Goal: Task Accomplishment & Management: Use online tool/utility

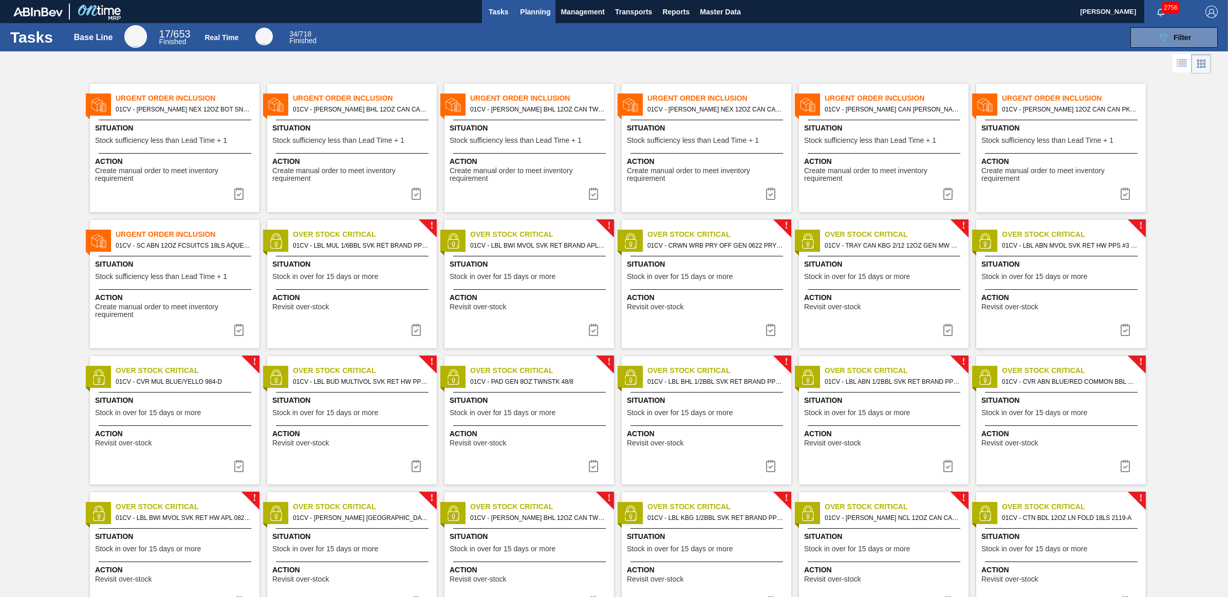
click at [537, 9] on span "Planning" at bounding box center [535, 12] width 30 height 12
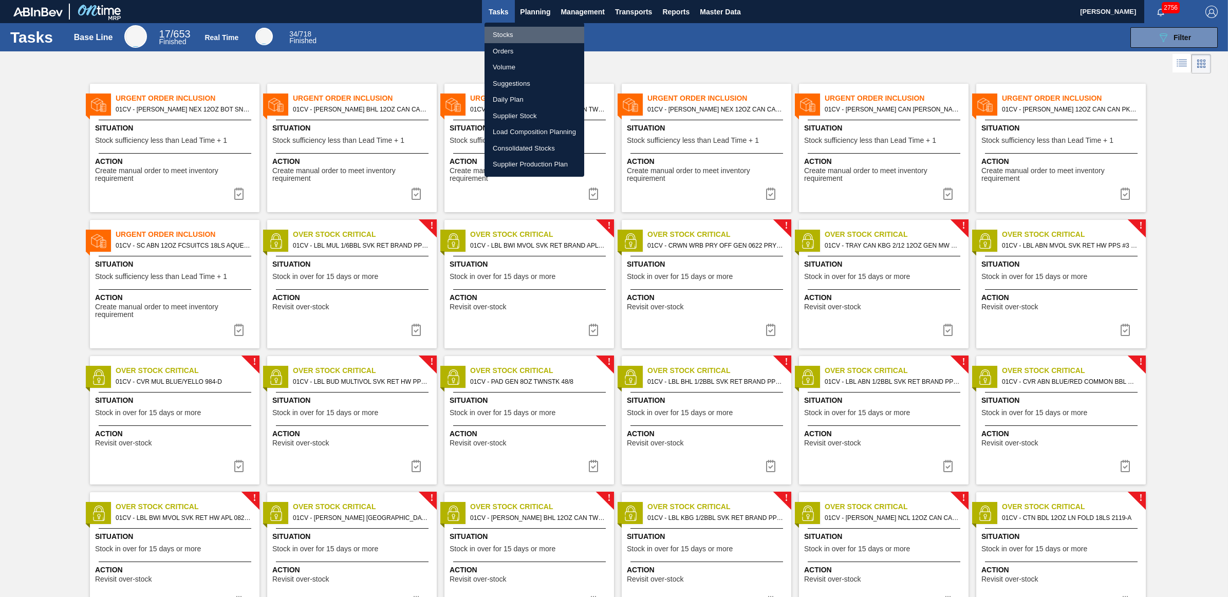
drag, startPoint x: 522, startPoint y: 35, endPoint x: 640, endPoint y: 48, distance: 118.8
click at [521, 35] on li "Stocks" at bounding box center [534, 35] width 100 height 16
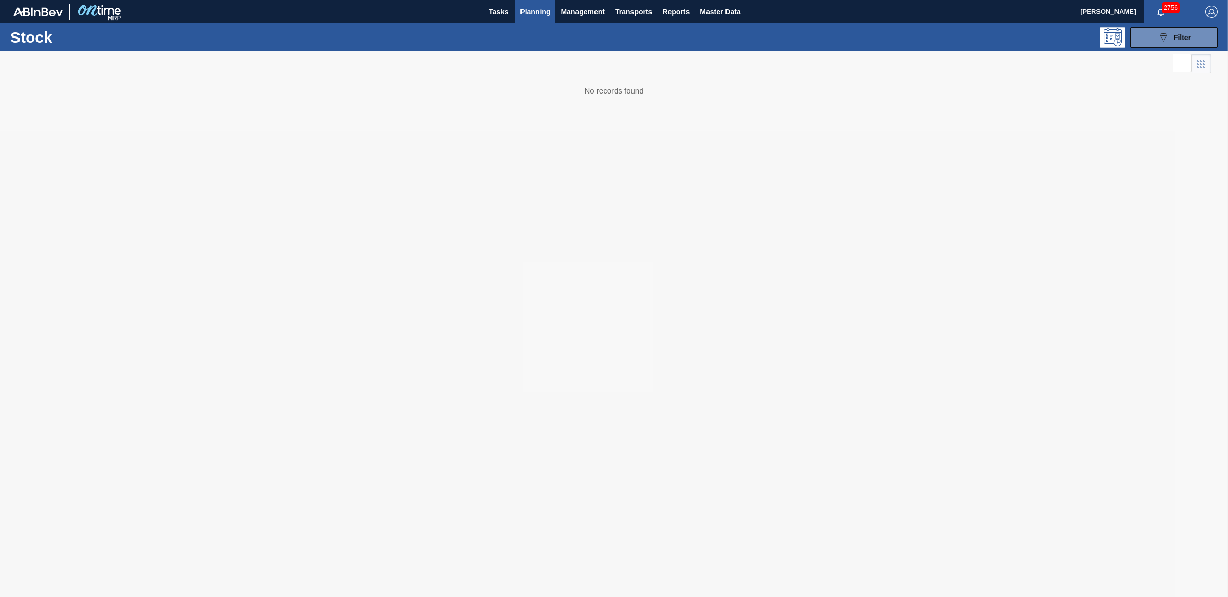
click at [895, 63] on div at bounding box center [614, 324] width 1228 height 546
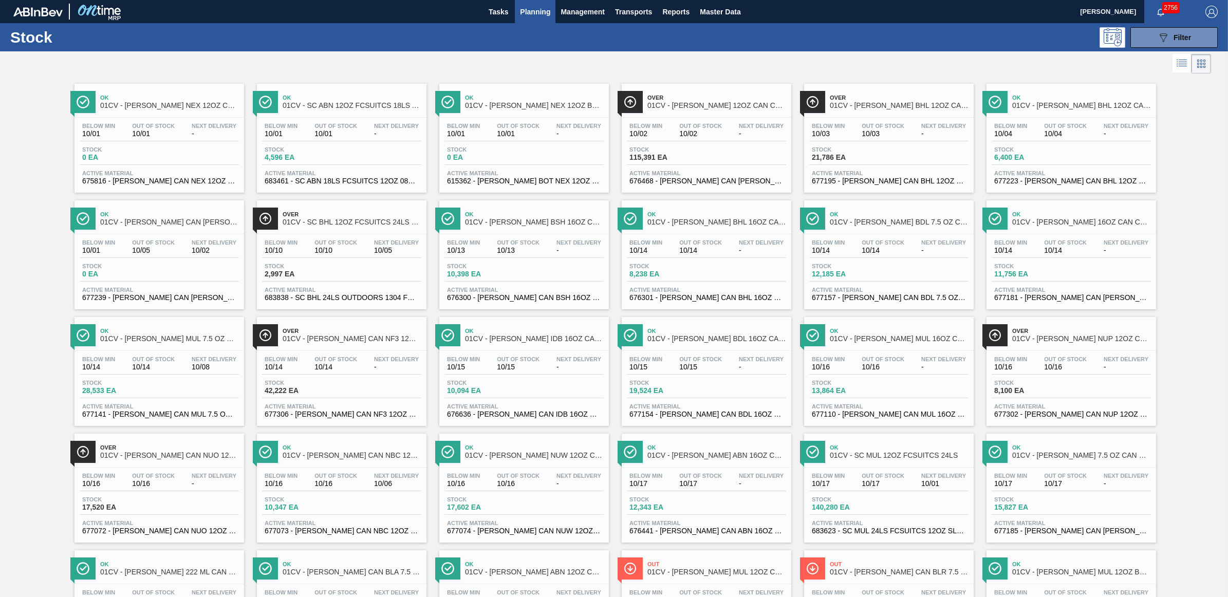
click at [325, 374] on div "Below Min 10/14 Out Of Stock 10/14 Next Delivery -" at bounding box center [341, 365] width 159 height 18
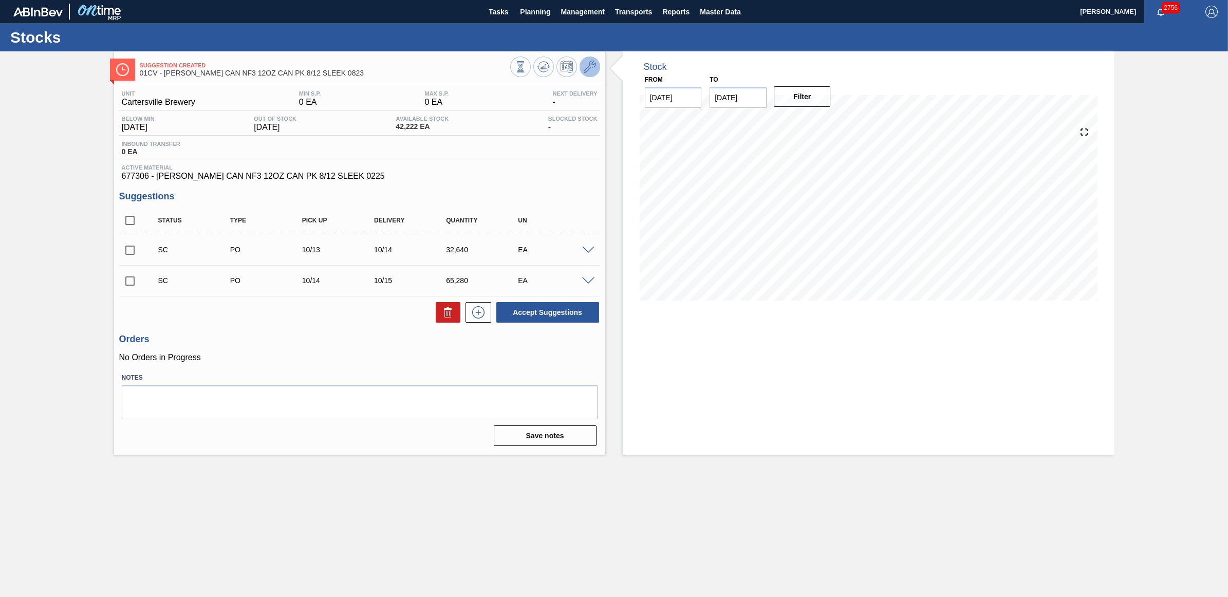
click at [588, 65] on icon at bounding box center [590, 67] width 12 height 12
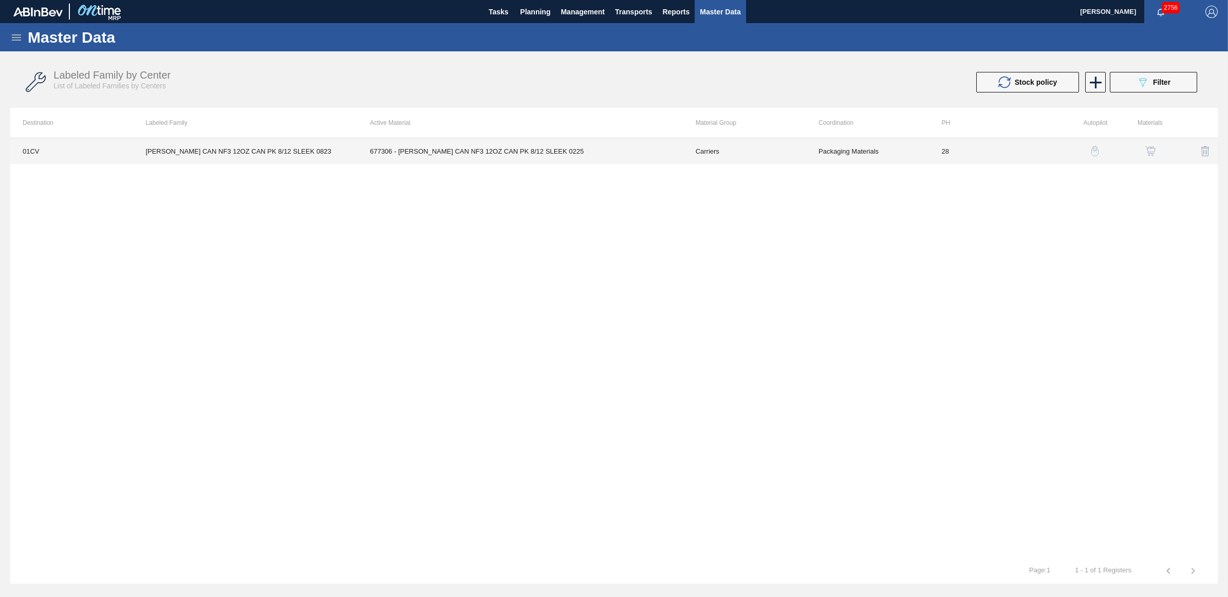
click at [292, 153] on td "CARR CAN NF3 12OZ CAN PK 8/12 SLEEK 0823" at bounding box center [245, 151] width 224 height 26
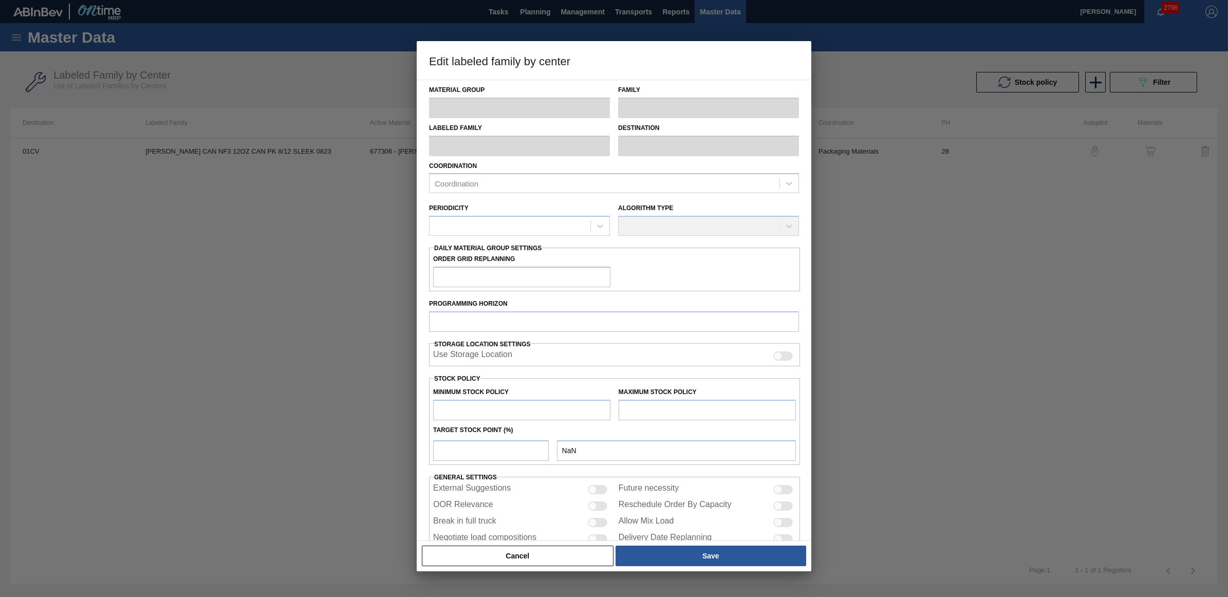
type input "Carriers"
type input "Can Carriers"
type input "CARR CAN NF3 12OZ CAN PK 8/12 SLEEK 0823"
type input "01CV - [GEOGRAPHIC_DATA] Brewery"
type input "28"
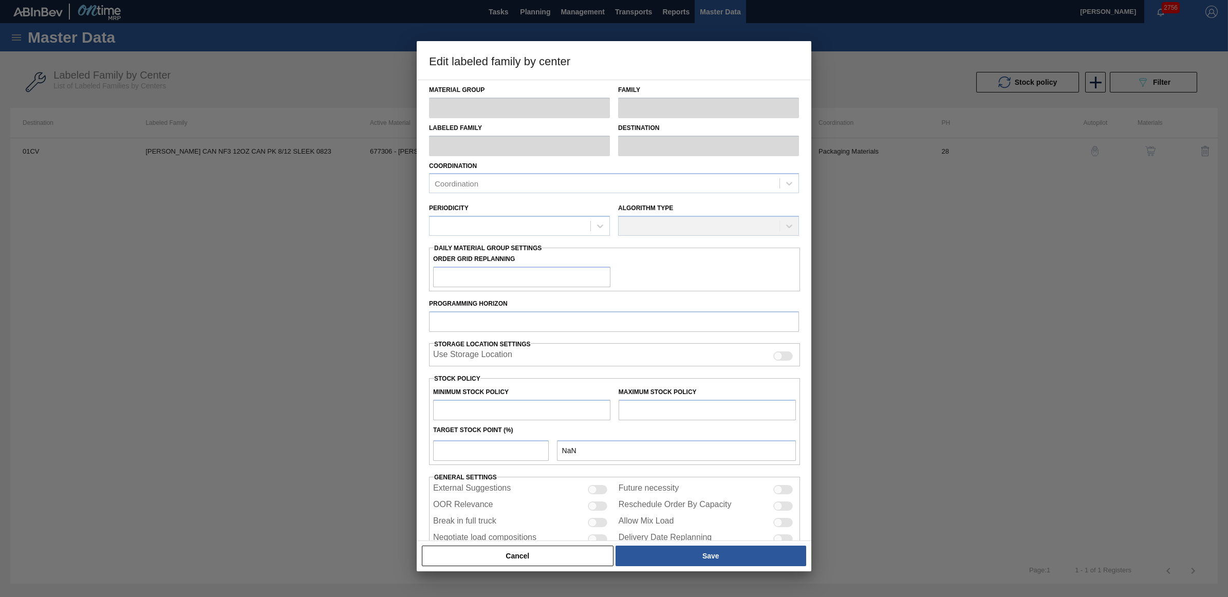
type input "0"
type input "100"
type input "0"
checkbox input "true"
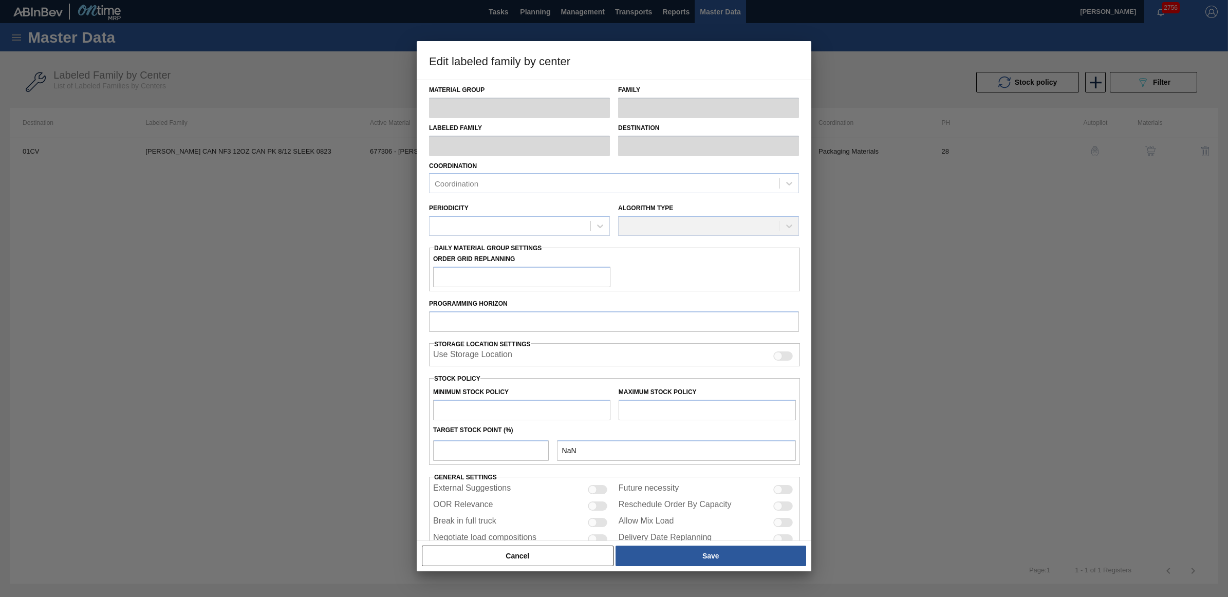
checkbox input "true"
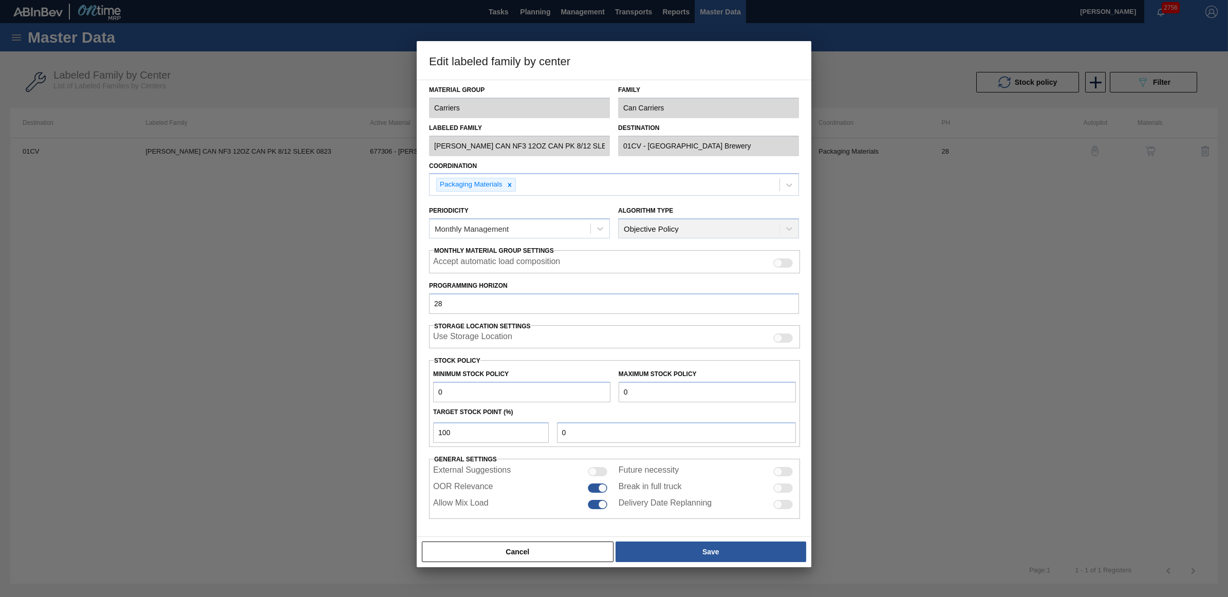
drag, startPoint x: 640, startPoint y: 396, endPoint x: 621, endPoint y: 391, distance: 19.9
click at [621, 391] on input "0" at bounding box center [706, 392] width 177 height 21
type input "1"
type input "14"
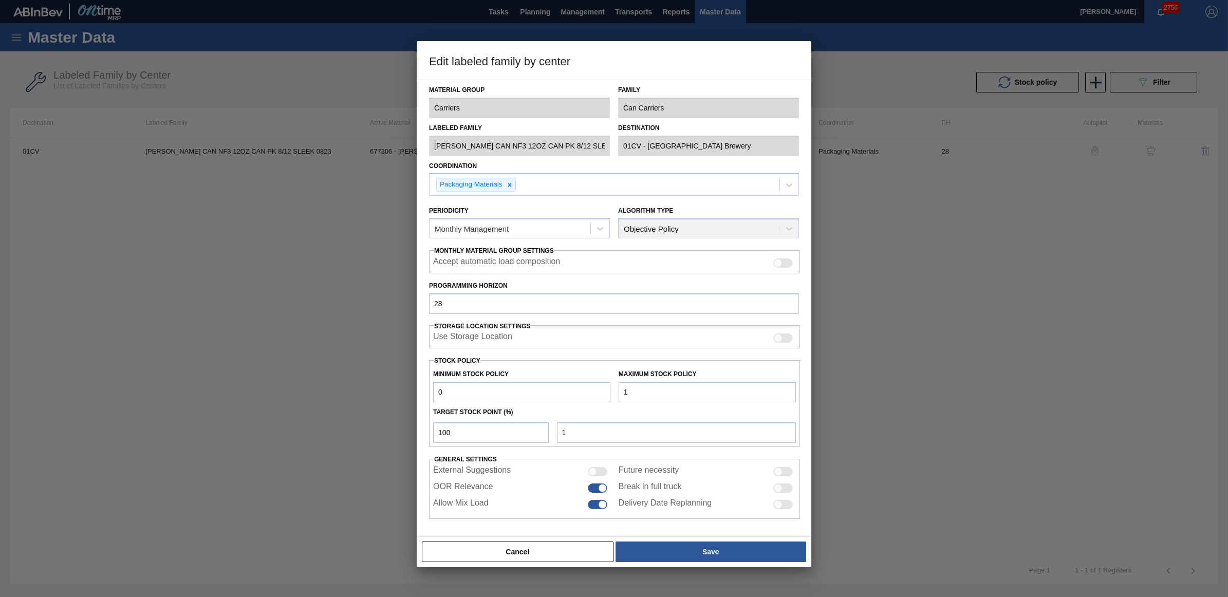
type input "14"
type input "145"
type input "1,450"
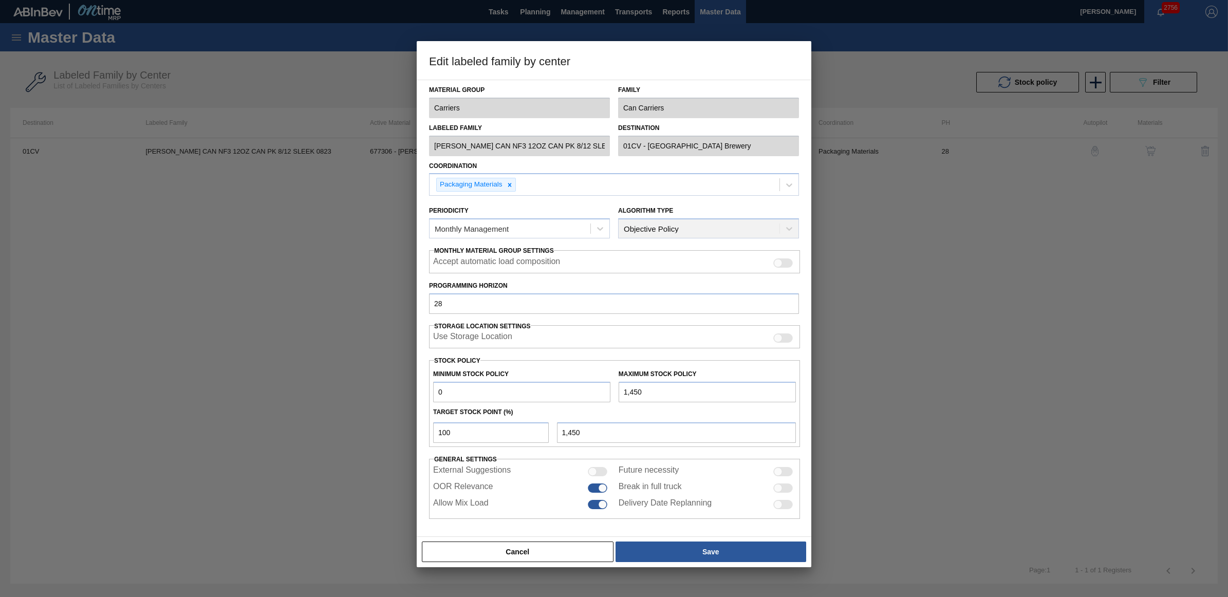
type input "14,500"
type input "145,000"
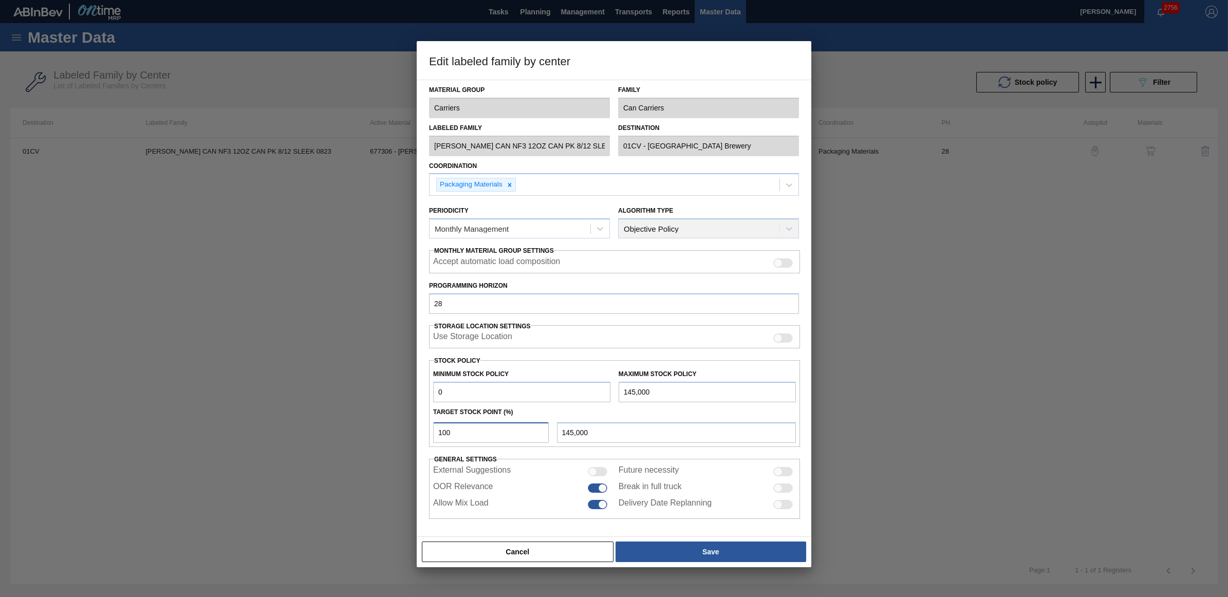
drag, startPoint x: 456, startPoint y: 430, endPoint x: 437, endPoint y: 429, distance: 19.0
click at [437, 429] on input "100" at bounding box center [491, 432] width 116 height 21
type input "1"
type input "1,450"
type input "10"
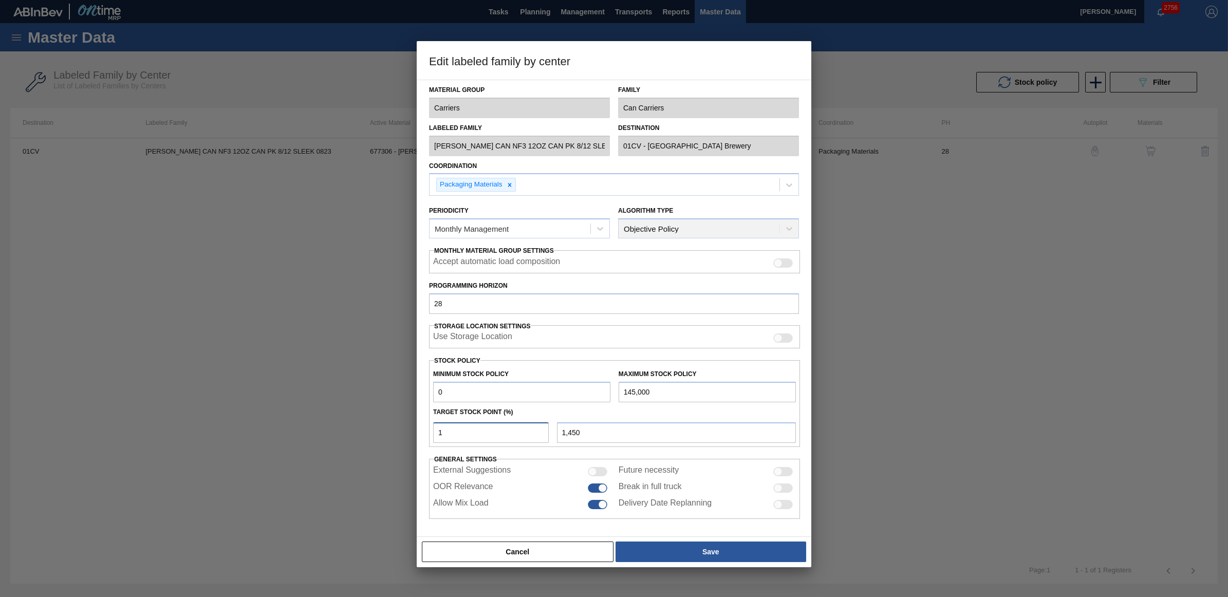
type input "14,500"
type input "10"
click at [671, 546] on button "Save" at bounding box center [710, 551] width 191 height 21
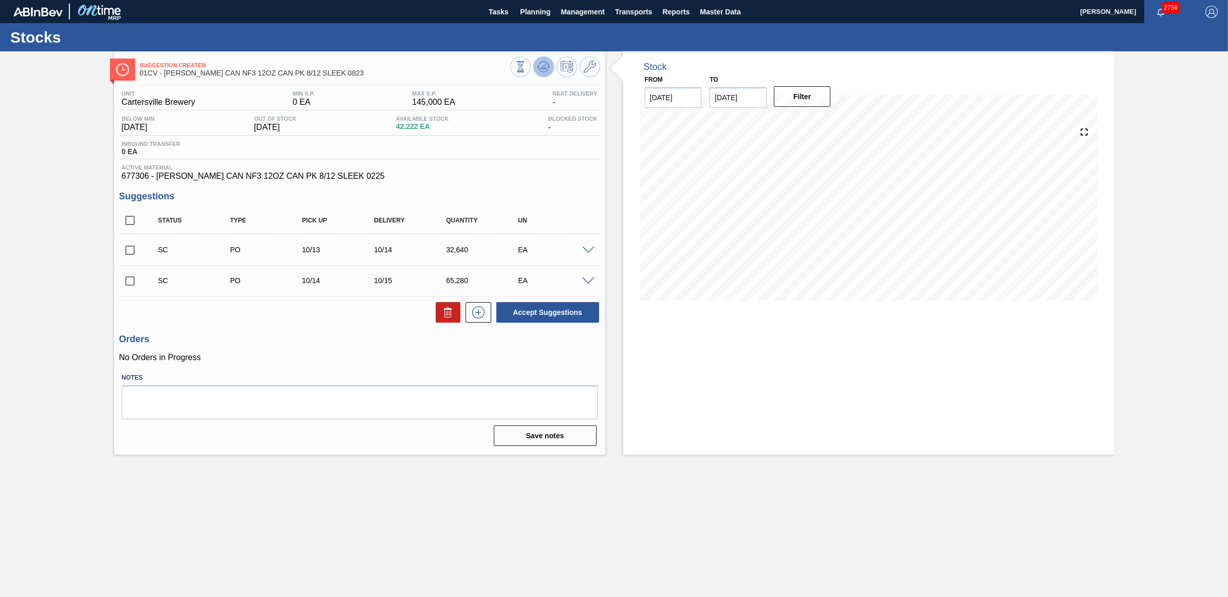
click at [545, 65] on icon at bounding box center [545, 67] width 1 height 4
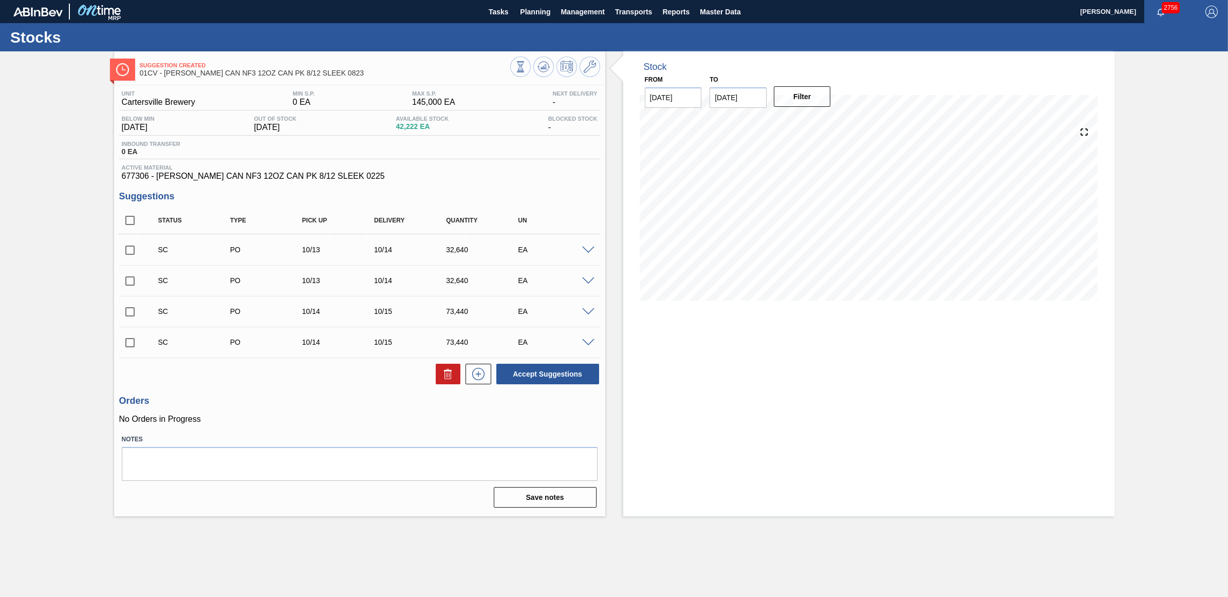
click at [126, 255] on input "checkbox" at bounding box center [130, 250] width 22 height 22
checkbox input "true"
click at [131, 312] on input "checkbox" at bounding box center [130, 312] width 22 height 22
checkbox input "true"
click at [532, 377] on button "Accept Suggestions" at bounding box center [547, 374] width 103 height 21
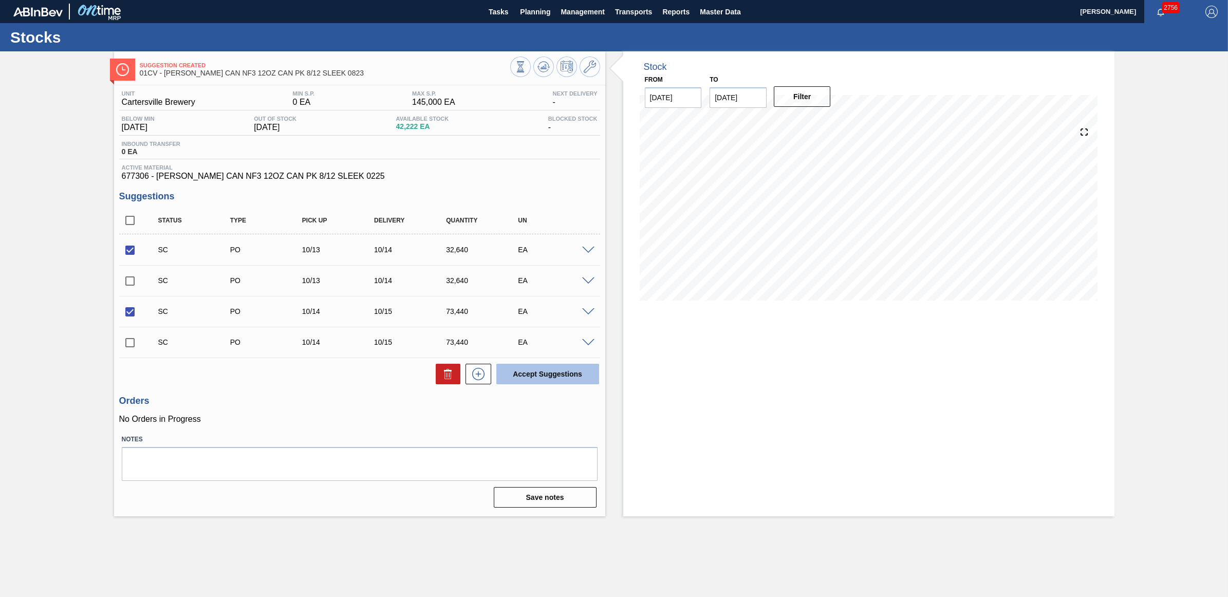
checkbox input "false"
click at [528, 15] on span "Planning" at bounding box center [535, 12] width 30 height 12
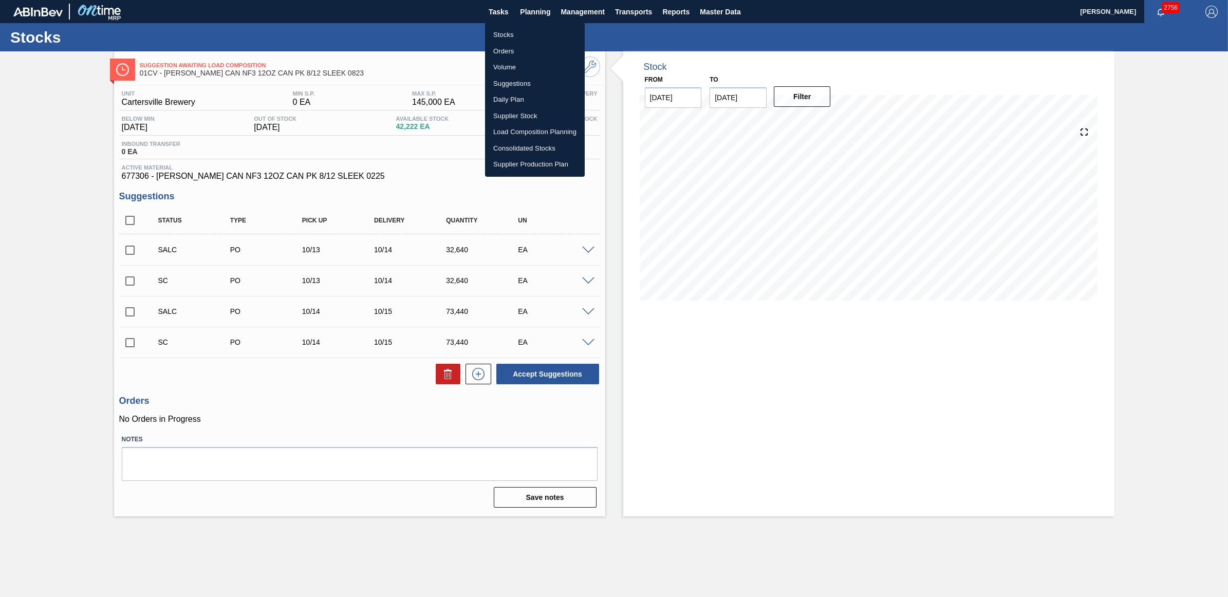
click at [508, 36] on li "Stocks" at bounding box center [535, 35] width 100 height 16
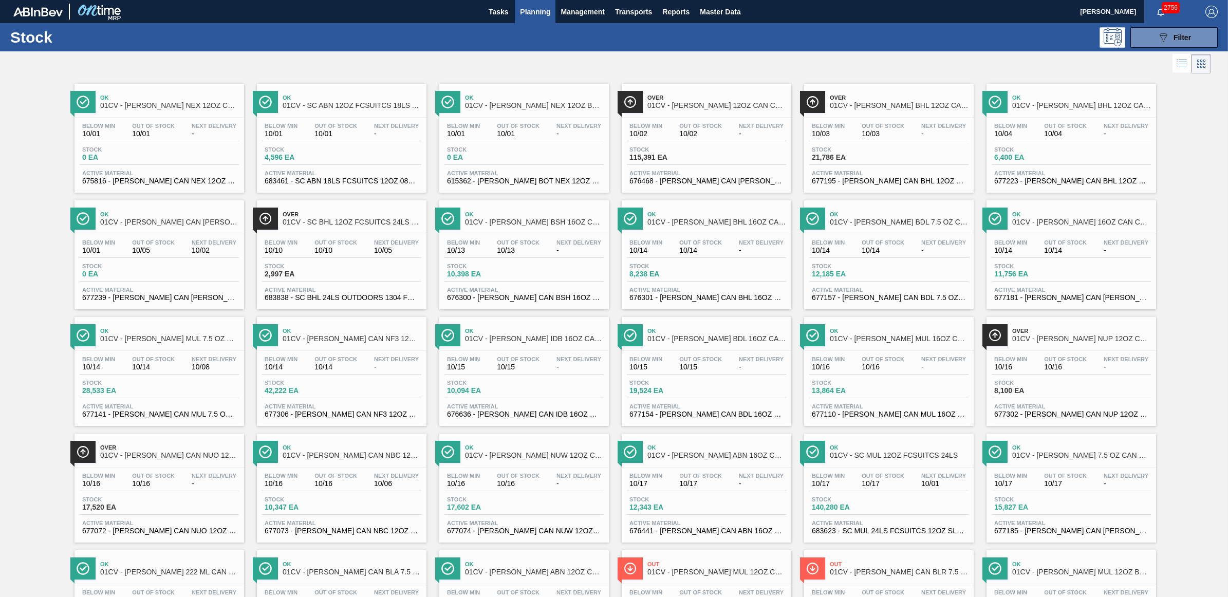
click at [189, 360] on div "Next Delivery 10/08" at bounding box center [214, 363] width 50 height 15
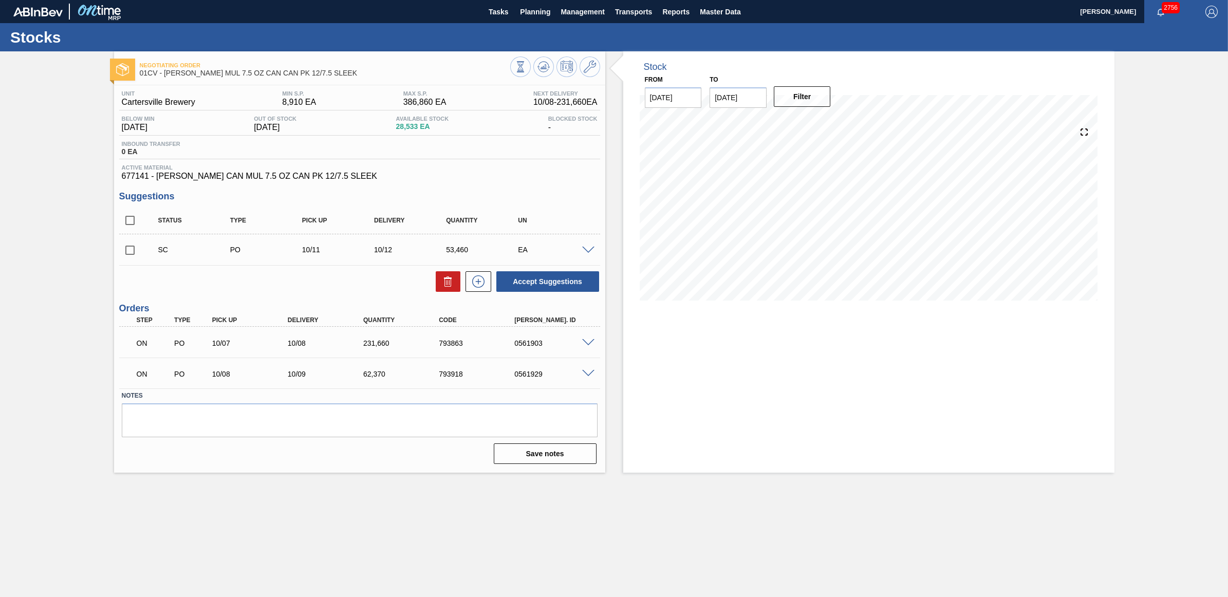
click at [132, 249] on input "checkbox" at bounding box center [130, 250] width 22 height 22
click at [538, 282] on button "Accept Suggestions" at bounding box center [547, 281] width 103 height 21
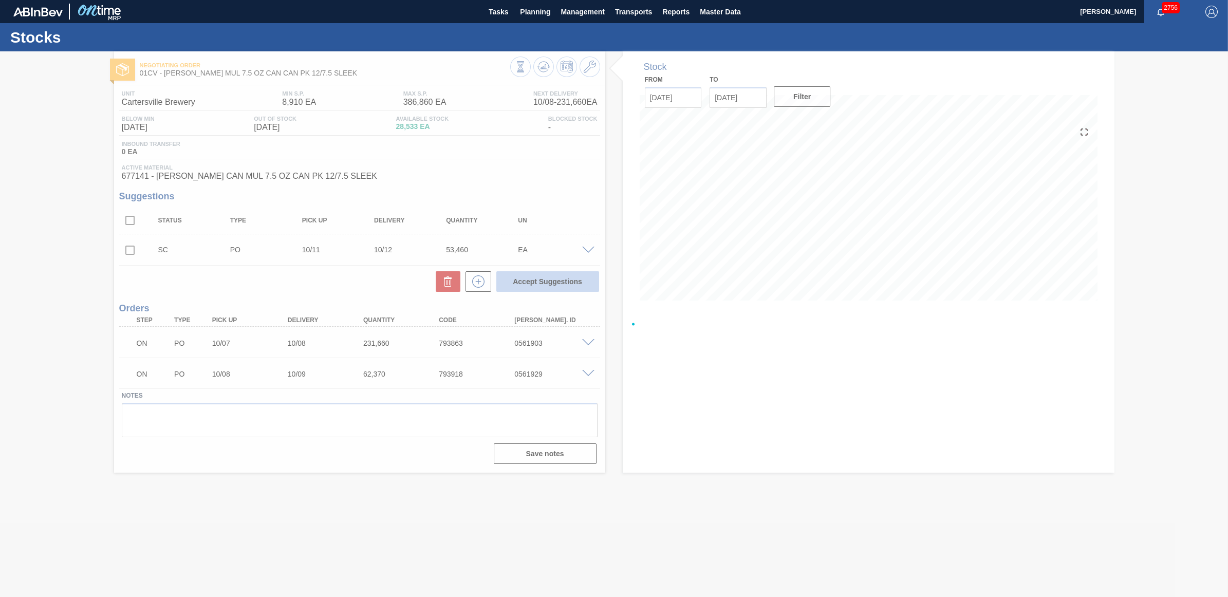
checkbox input "false"
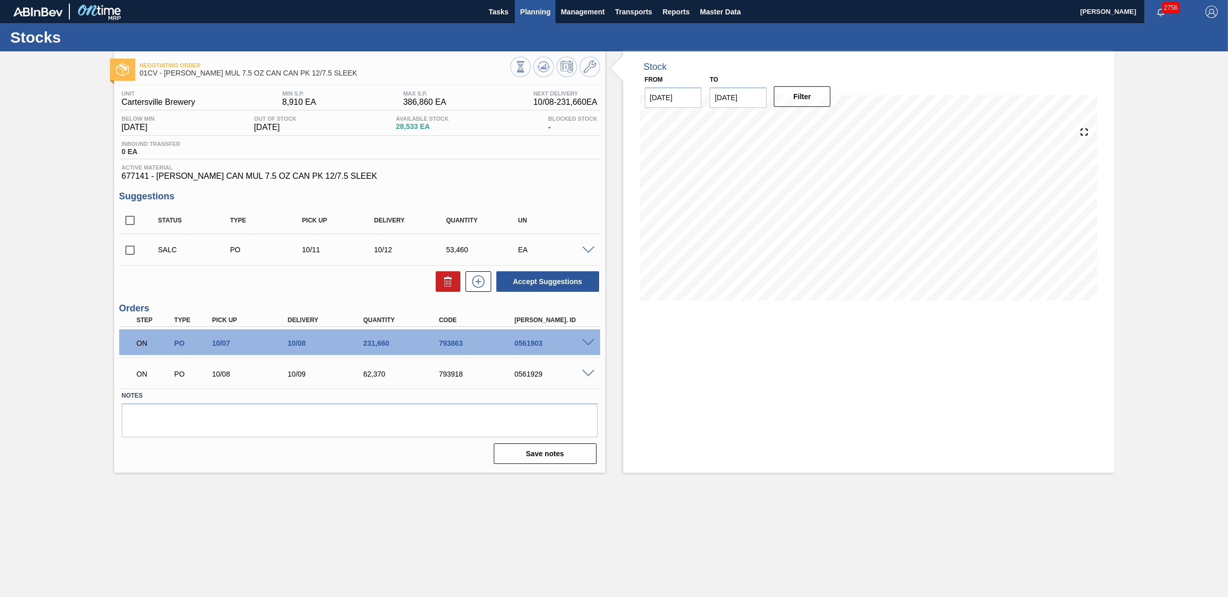
click at [540, 13] on span "Planning" at bounding box center [535, 12] width 30 height 12
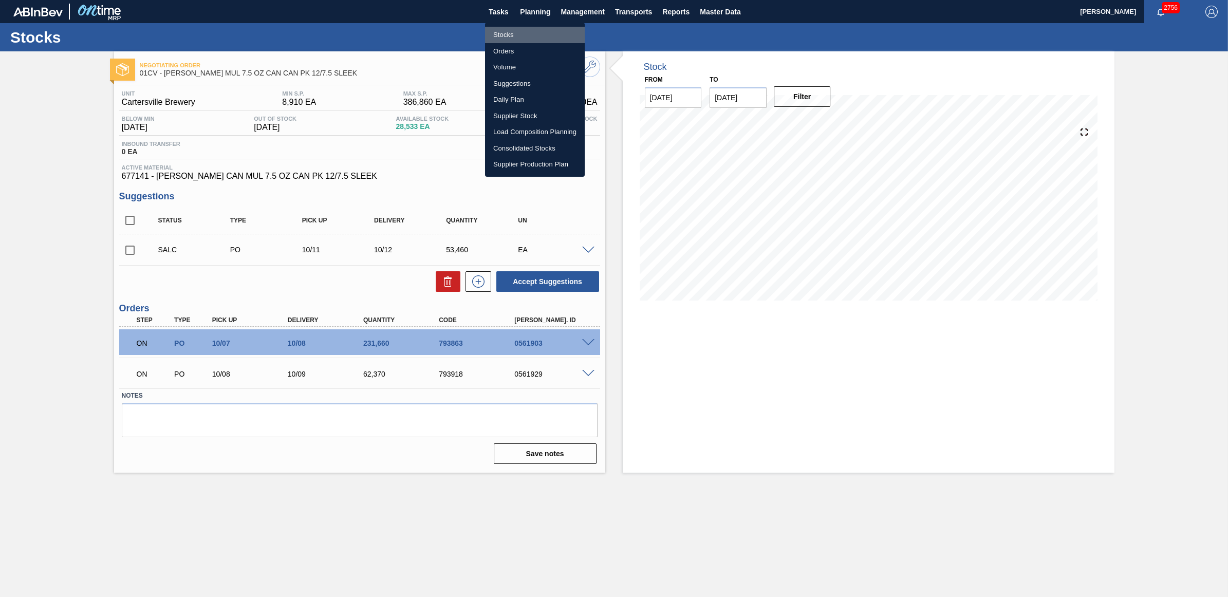
click at [516, 33] on li "Stocks" at bounding box center [535, 35] width 100 height 16
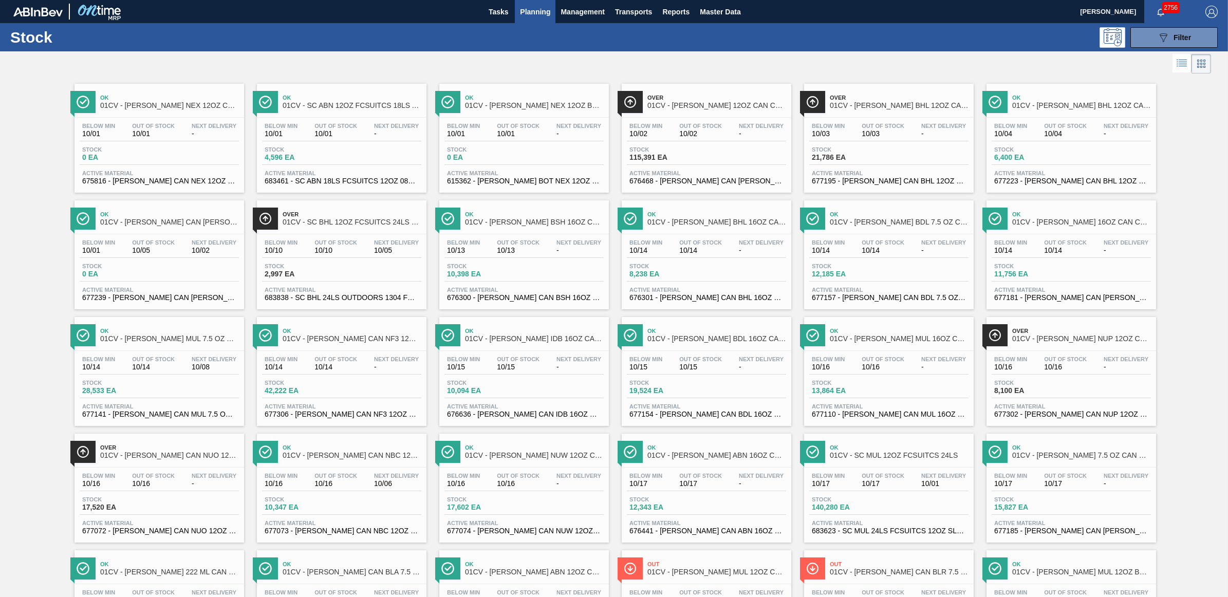
click at [922, 237] on div "Below Min 10/14 Out Of Stock 10/14 Next Delivery - Stock 12,185 EA Active Mater…" at bounding box center [889, 269] width 170 height 70
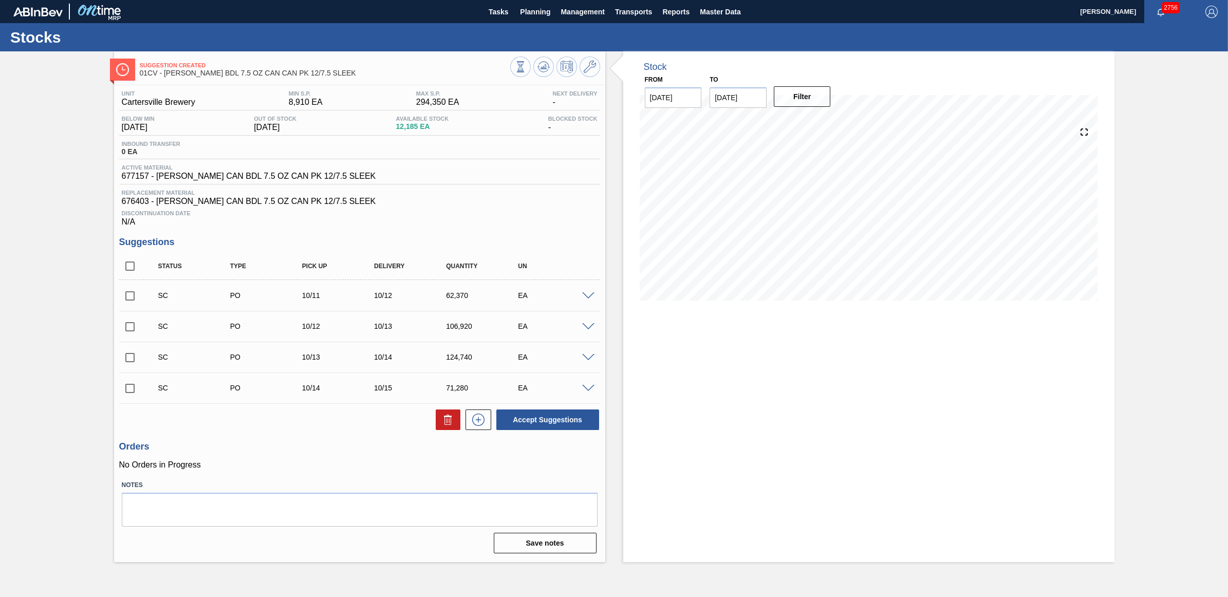
click at [586, 299] on span at bounding box center [588, 296] width 12 height 8
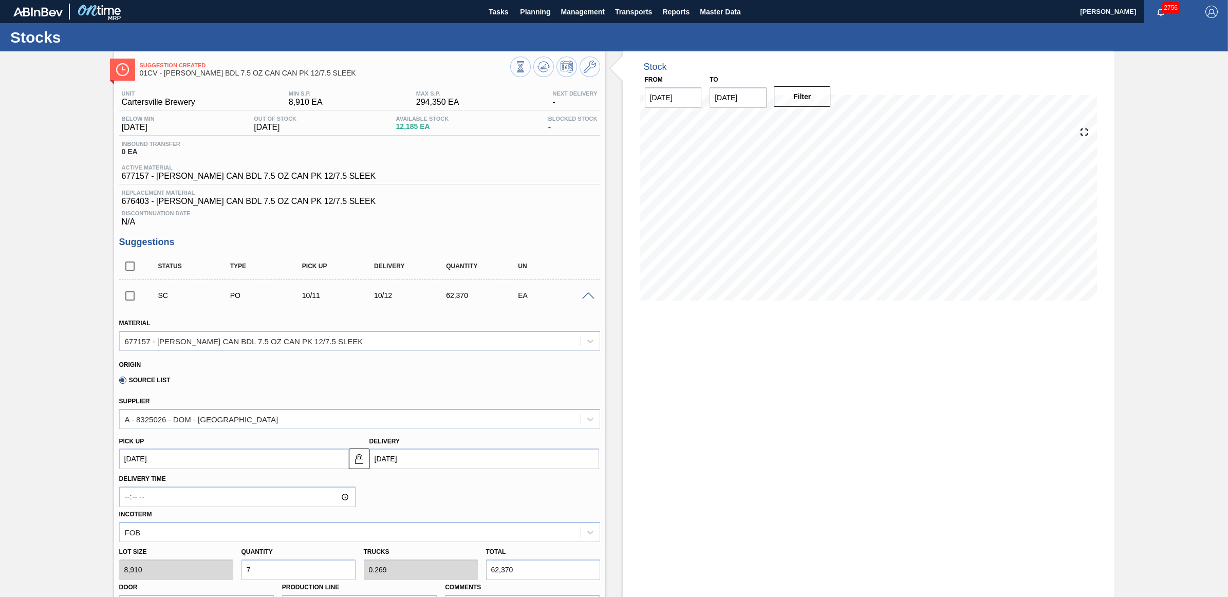
click at [586, 299] on span at bounding box center [588, 296] width 12 height 8
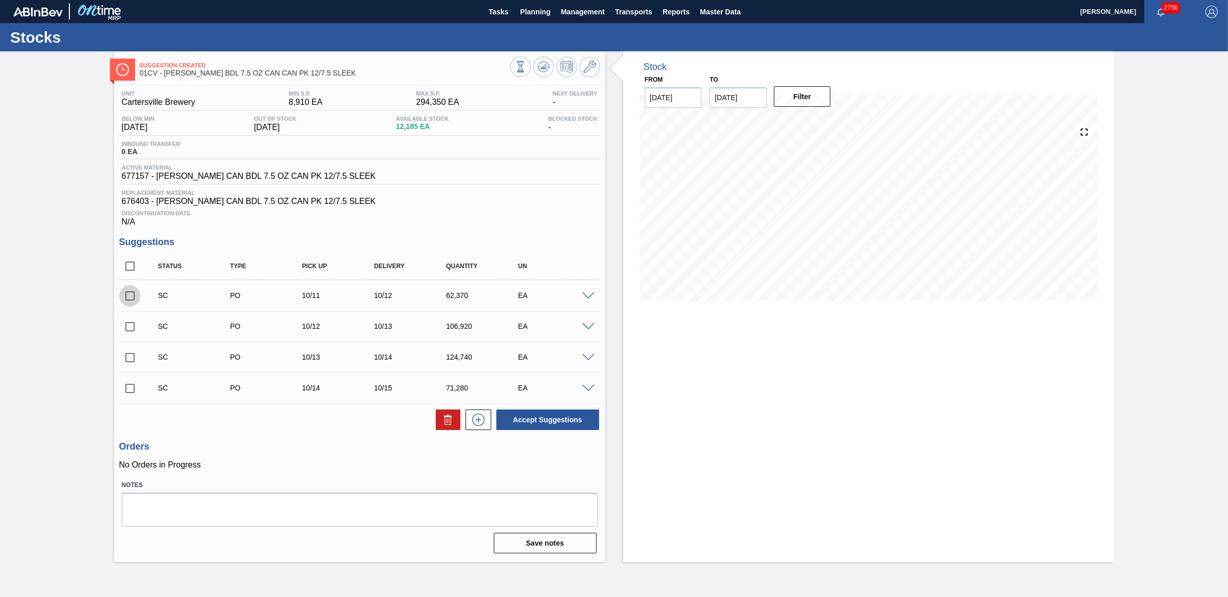
click at [124, 303] on input "checkbox" at bounding box center [130, 296] width 22 height 22
click at [538, 428] on button "Accept Suggestions" at bounding box center [547, 419] width 103 height 21
checkbox input "false"
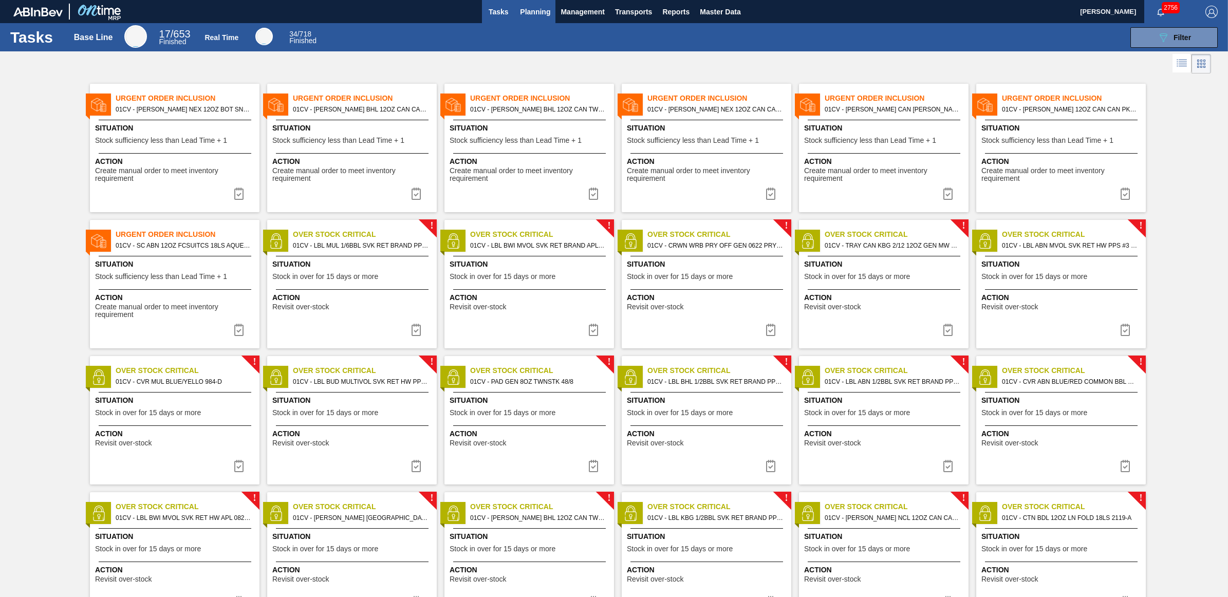
click at [532, 11] on span "Planning" at bounding box center [535, 12] width 30 height 12
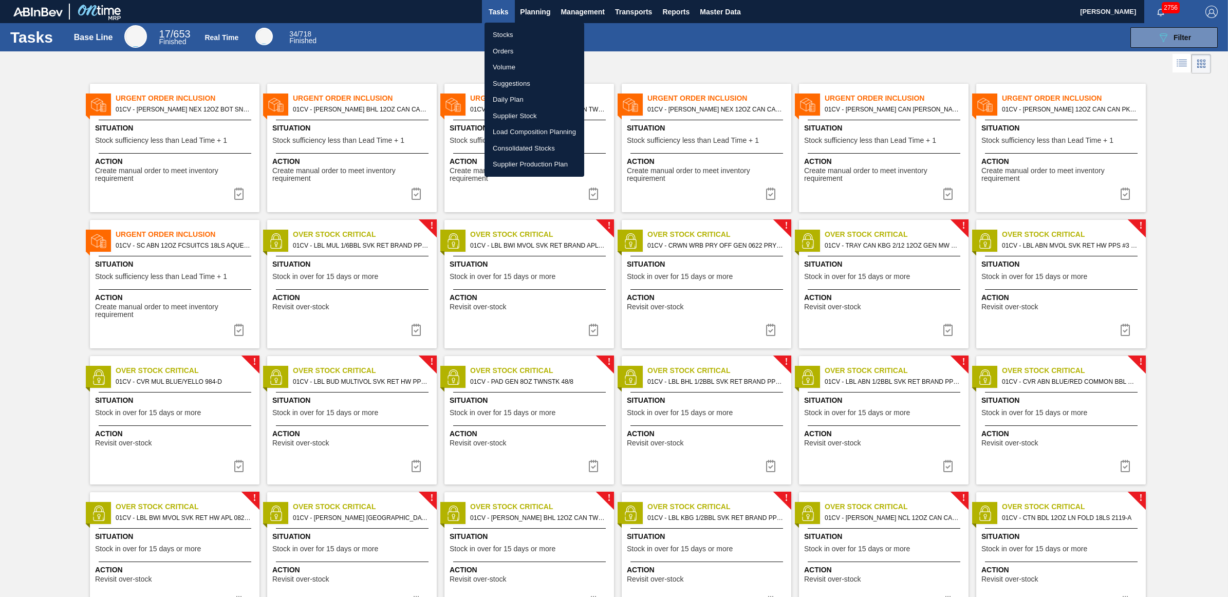
click at [533, 129] on li "Load Composition Planning" at bounding box center [534, 132] width 100 height 16
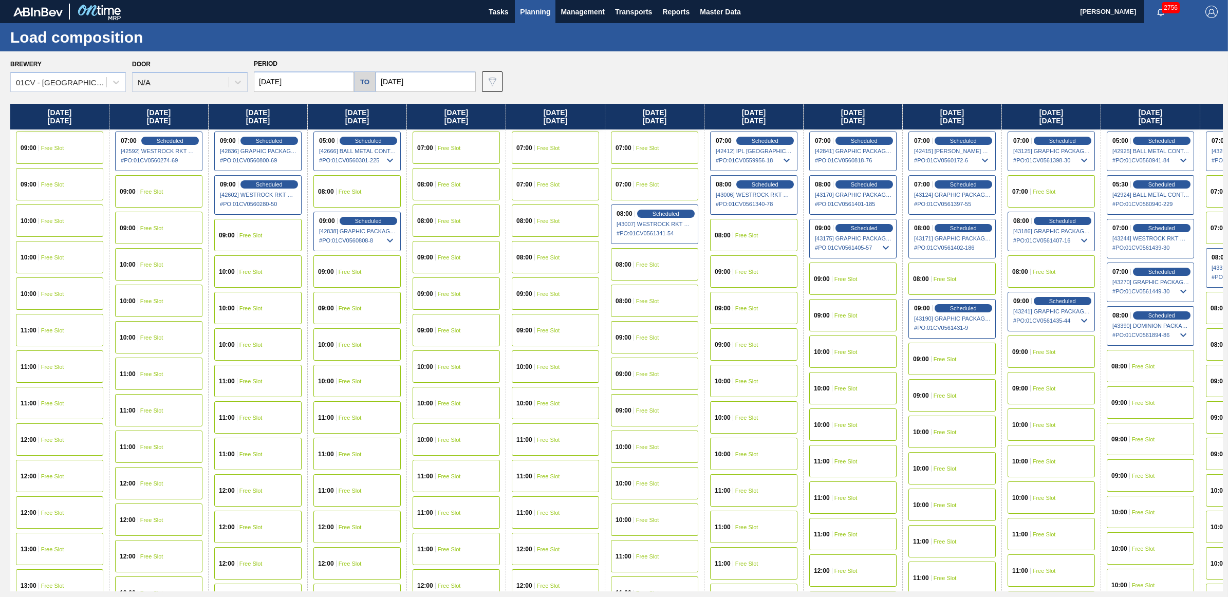
click at [324, 78] on input "[DATE]" at bounding box center [304, 81] width 100 height 21
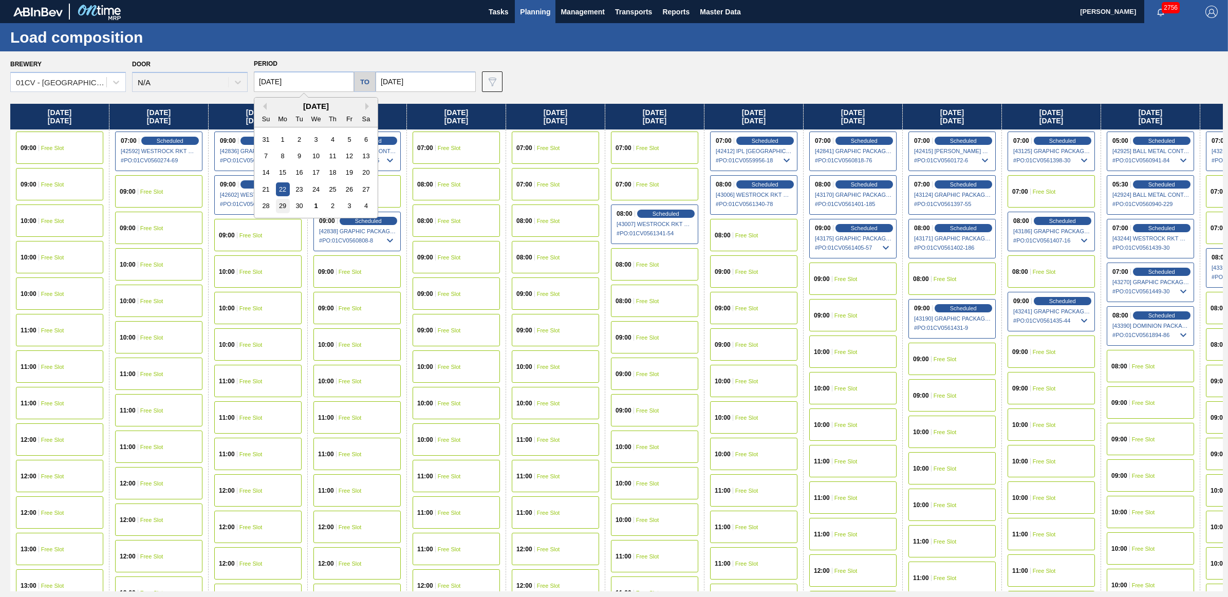
click at [284, 203] on div "29" at bounding box center [283, 206] width 14 height 14
type input "[DATE]"
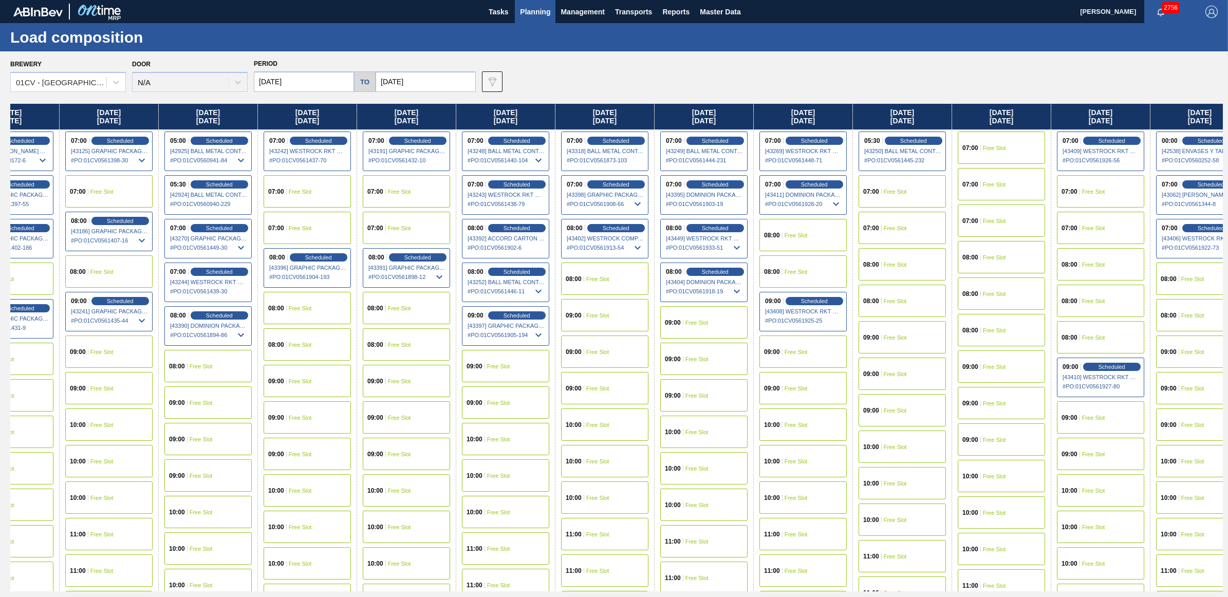
scroll to position [0, 253]
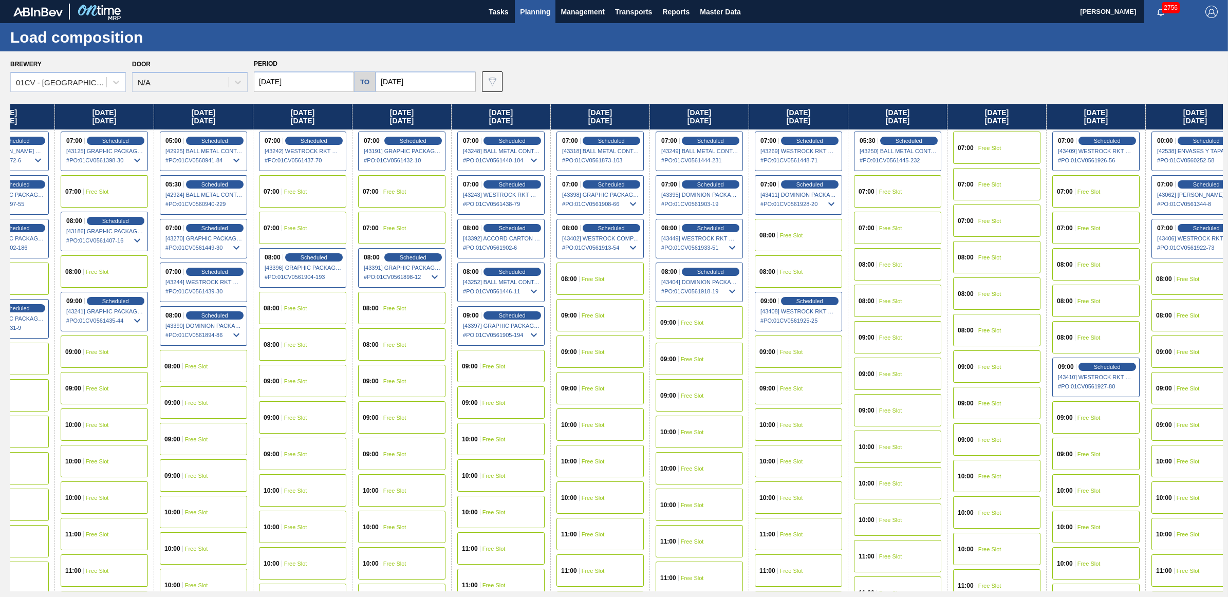
drag, startPoint x: 1028, startPoint y: 116, endPoint x: 759, endPoint y: 115, distance: 269.7
click at [759, 115] on div "[DATE] 07:00 Scheduled [42412] IPL [GEOGRAPHIC_DATA] INC - 0008221130 # PO : 01…" at bounding box center [616, 347] width 1212 height 487
click at [887, 192] on span "Free Slot" at bounding box center [890, 192] width 23 height 6
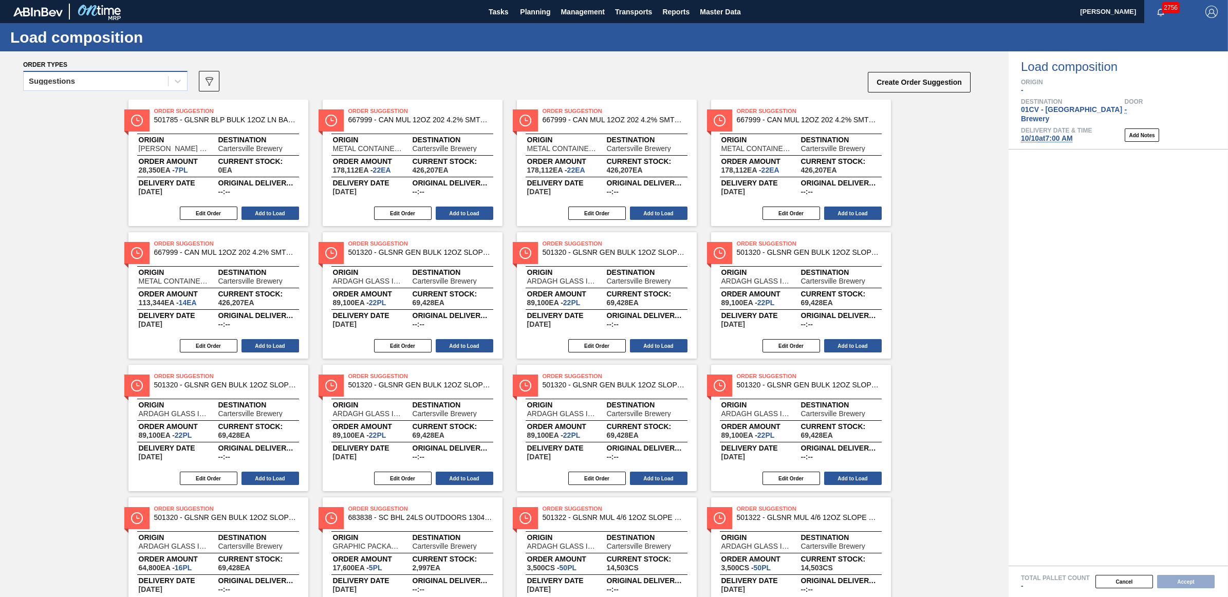
click at [62, 87] on div "Suggestions" at bounding box center [96, 81] width 144 height 15
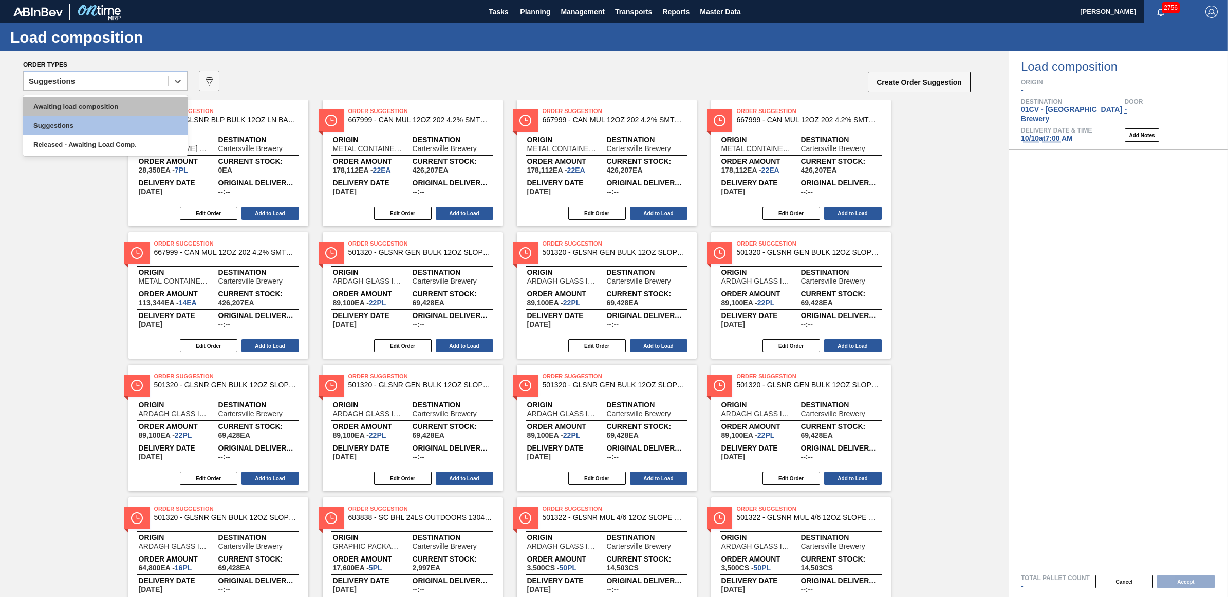
click at [61, 103] on div "Awaiting load composition" at bounding box center [105, 106] width 164 height 19
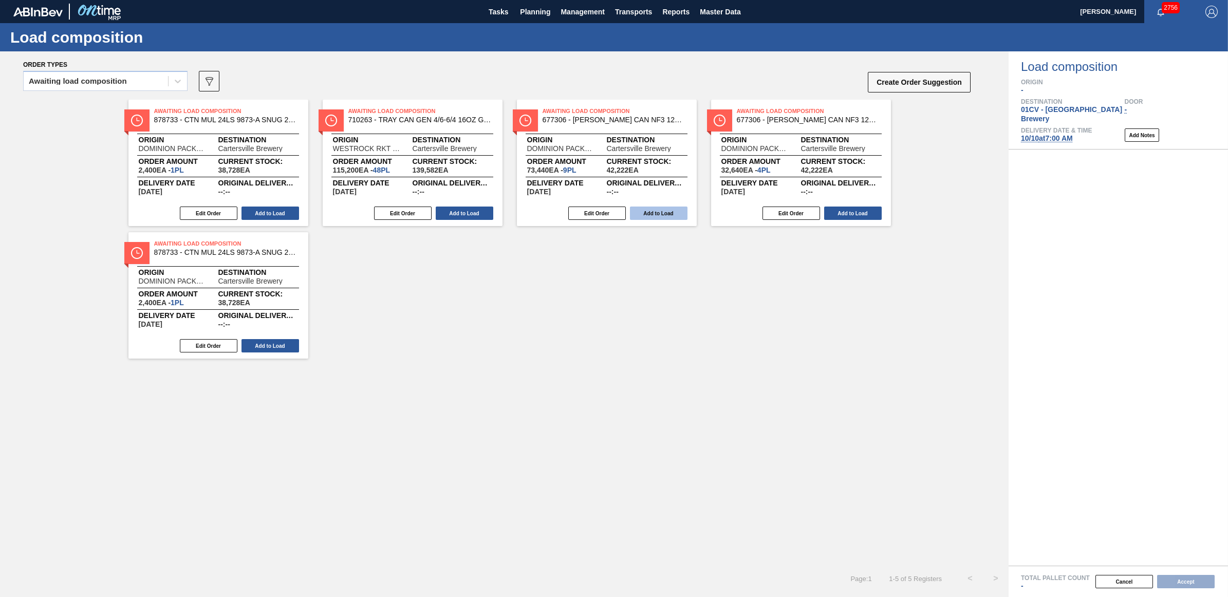
click at [666, 215] on button "Add to Load" at bounding box center [659, 213] width 58 height 13
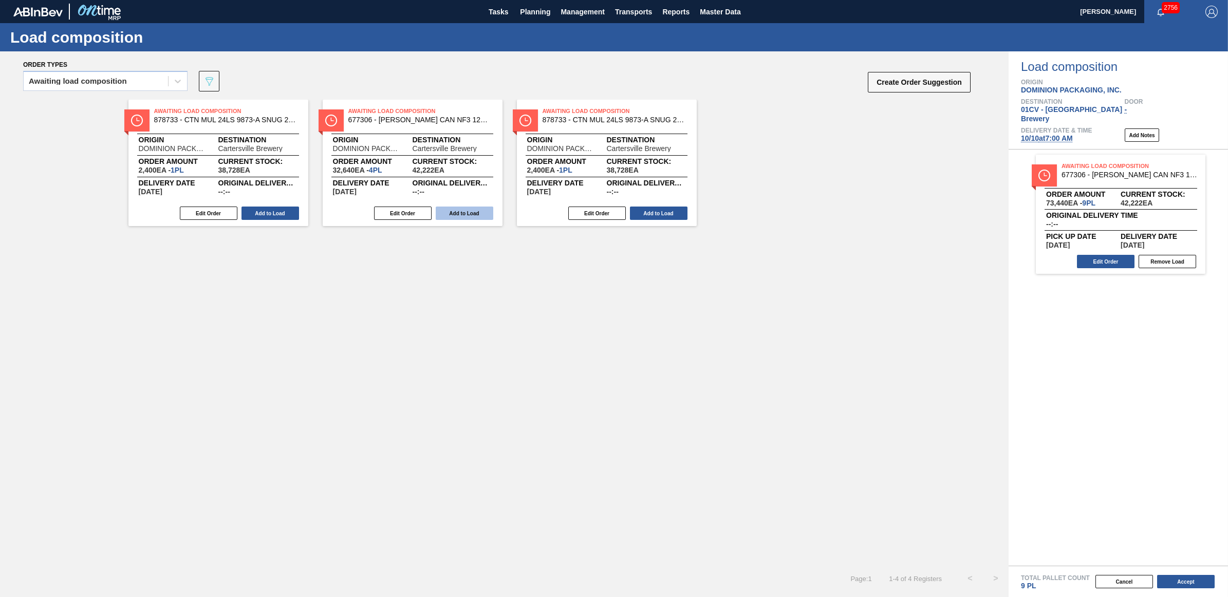
click at [466, 210] on button "Add to Load" at bounding box center [465, 213] width 58 height 13
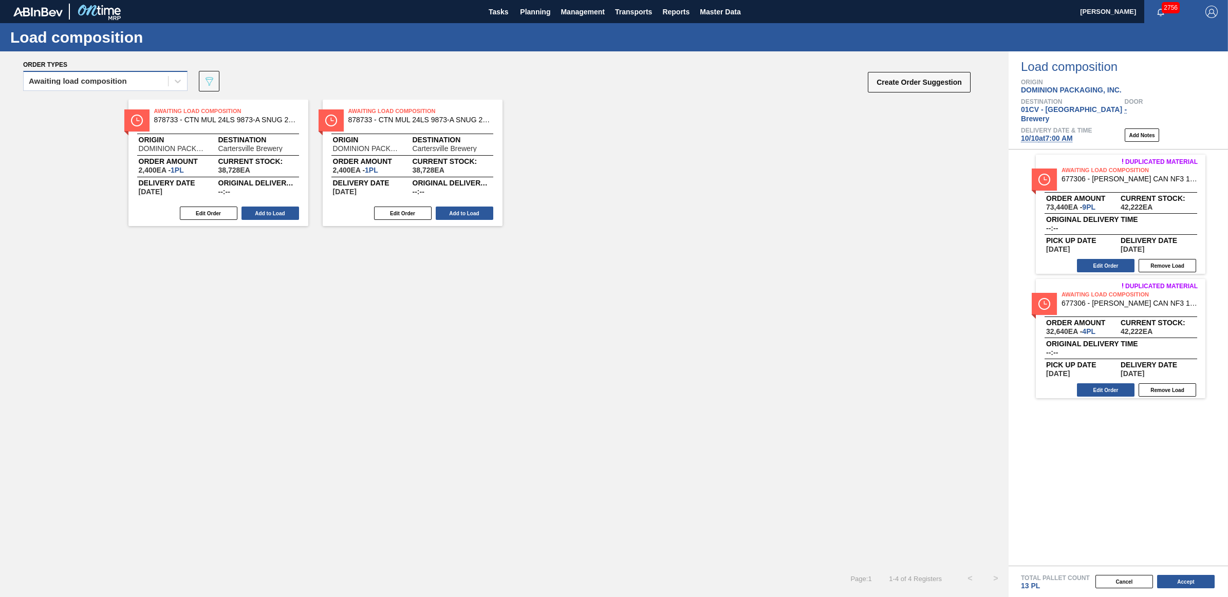
click at [75, 86] on div "Awaiting load composition" at bounding box center [96, 81] width 144 height 15
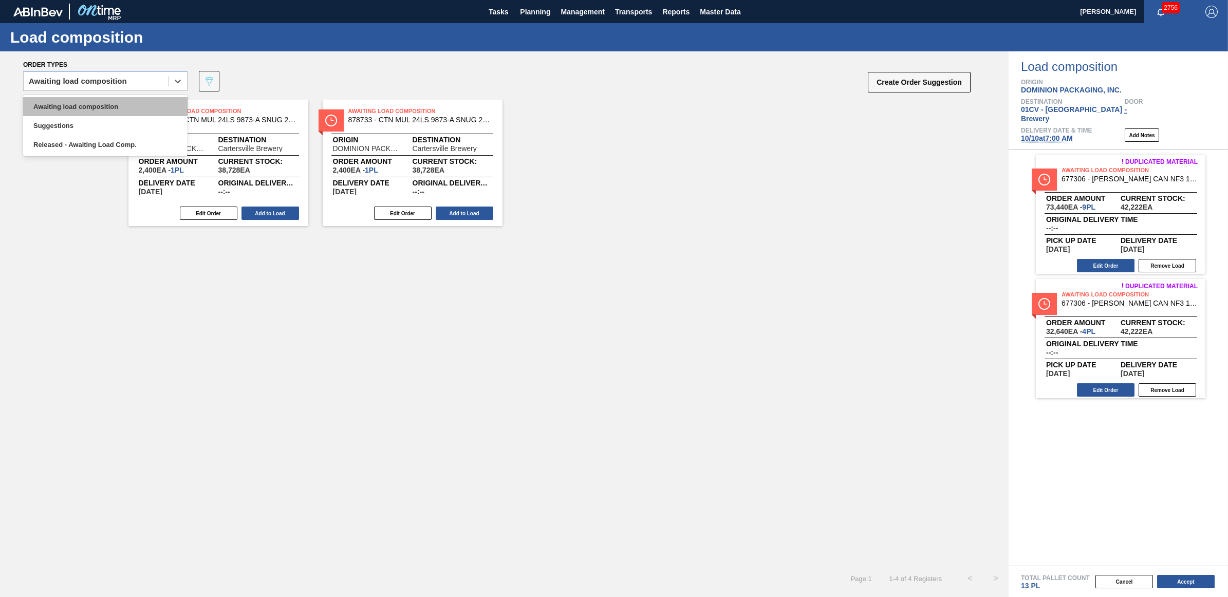
click at [63, 102] on div "Awaiting load composition" at bounding box center [105, 106] width 164 height 19
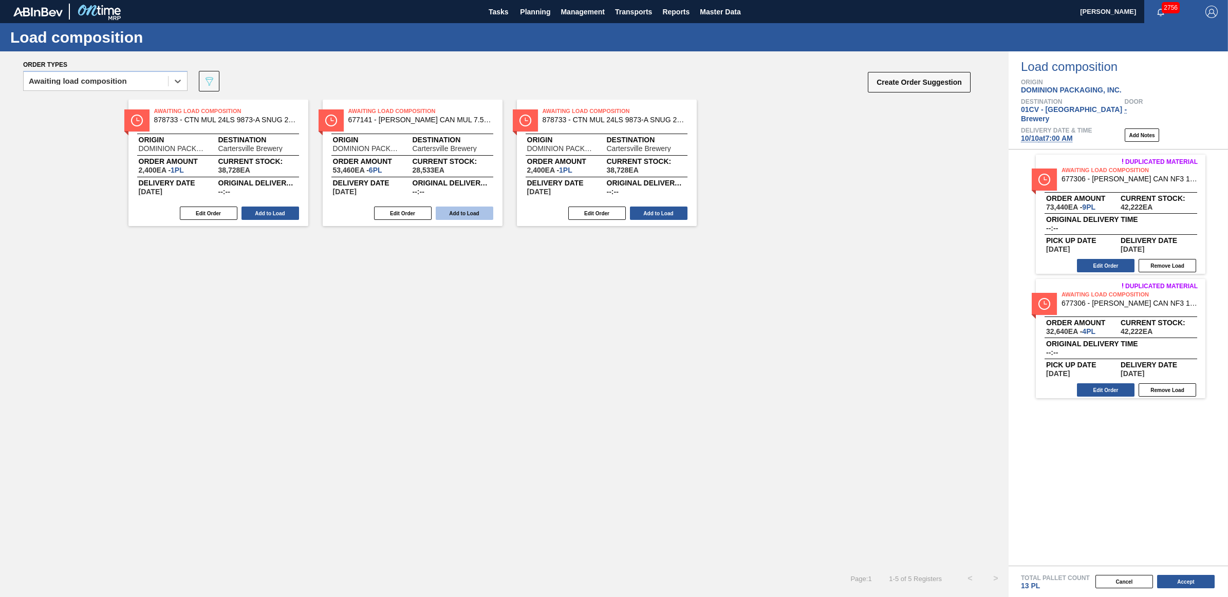
click at [466, 214] on button "Add to Load" at bounding box center [465, 213] width 58 height 13
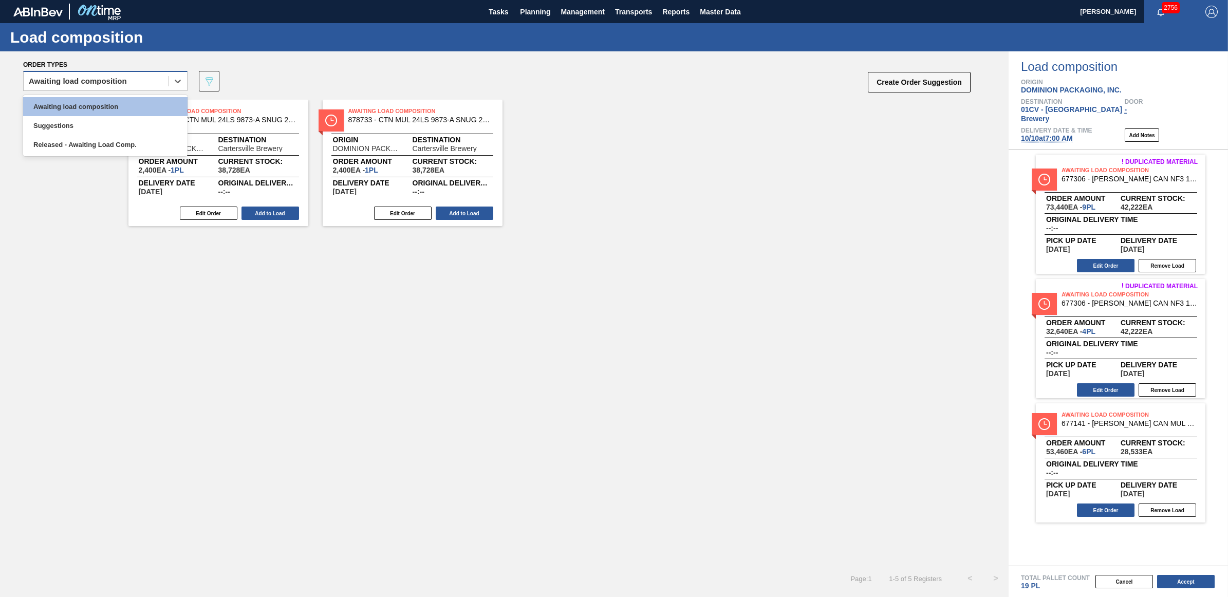
click at [84, 89] on div "Awaiting load composition" at bounding box center [105, 81] width 164 height 20
click at [78, 103] on div "Awaiting load composition" at bounding box center [105, 106] width 164 height 19
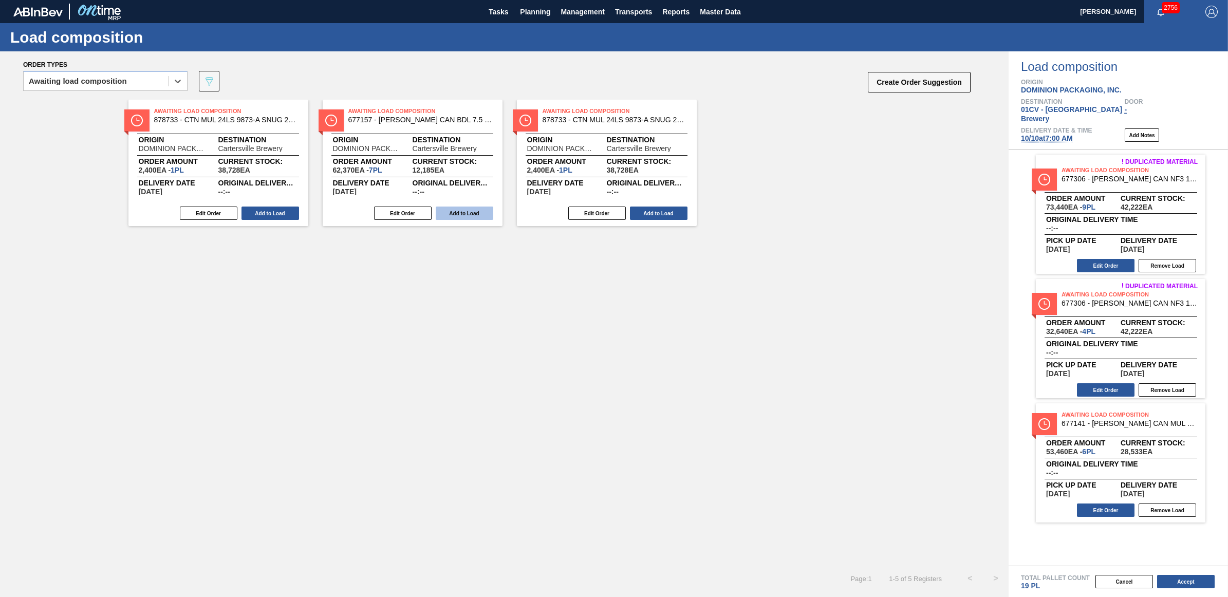
click at [476, 211] on button "Add to Load" at bounding box center [465, 213] width 58 height 13
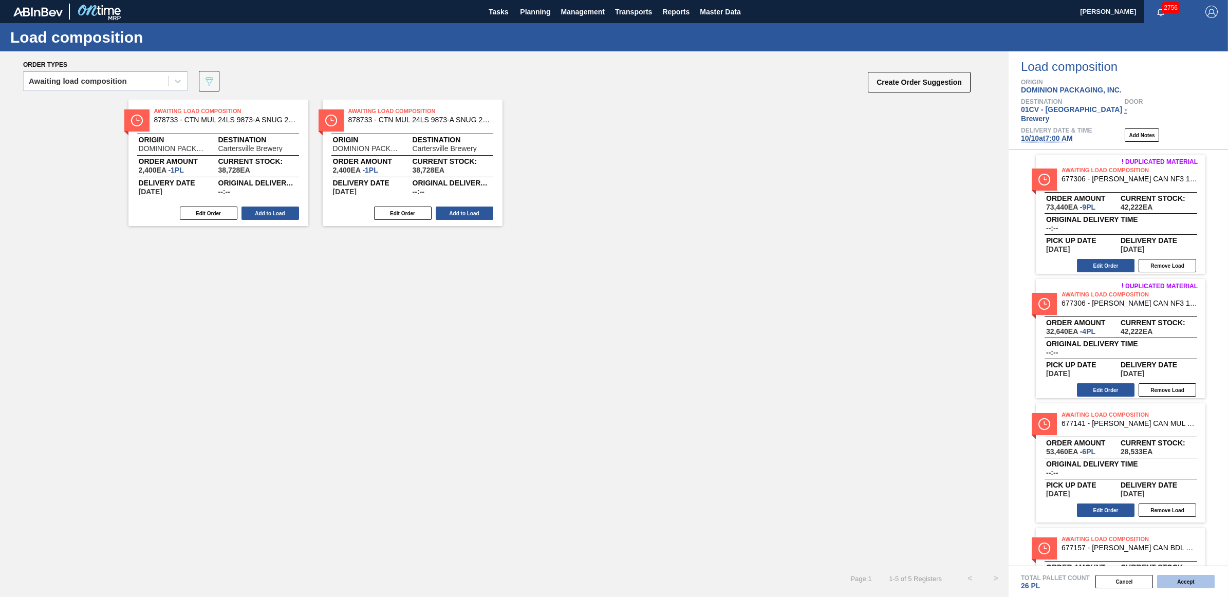
click at [1170, 581] on button "Accept" at bounding box center [1186, 581] width 58 height 13
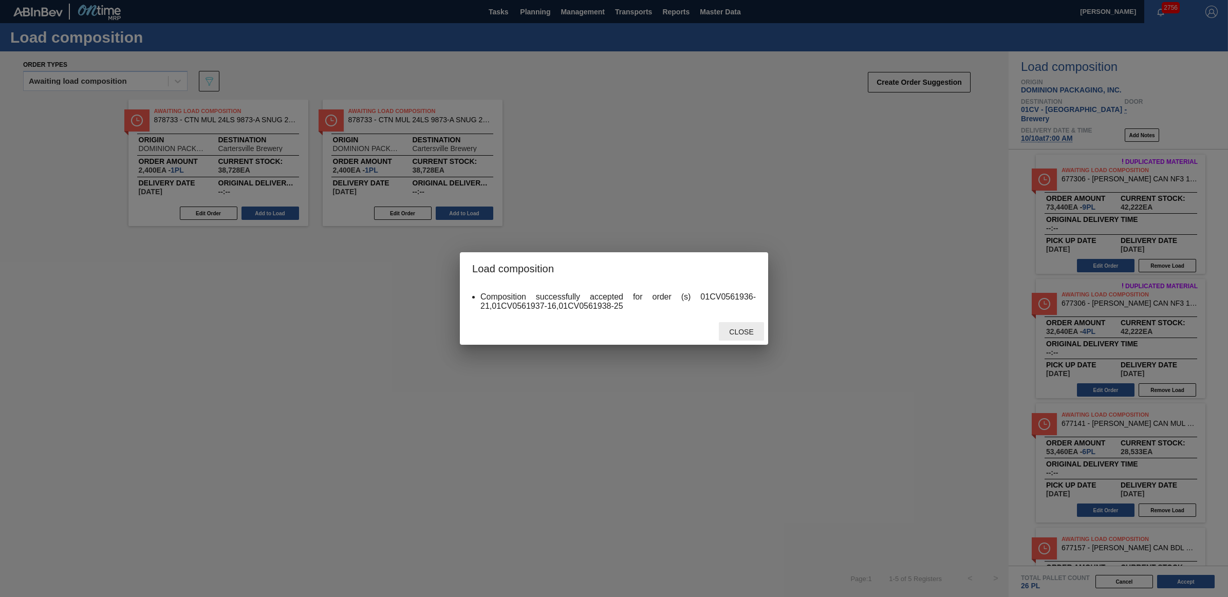
click at [758, 330] on span "Close" at bounding box center [741, 332] width 41 height 8
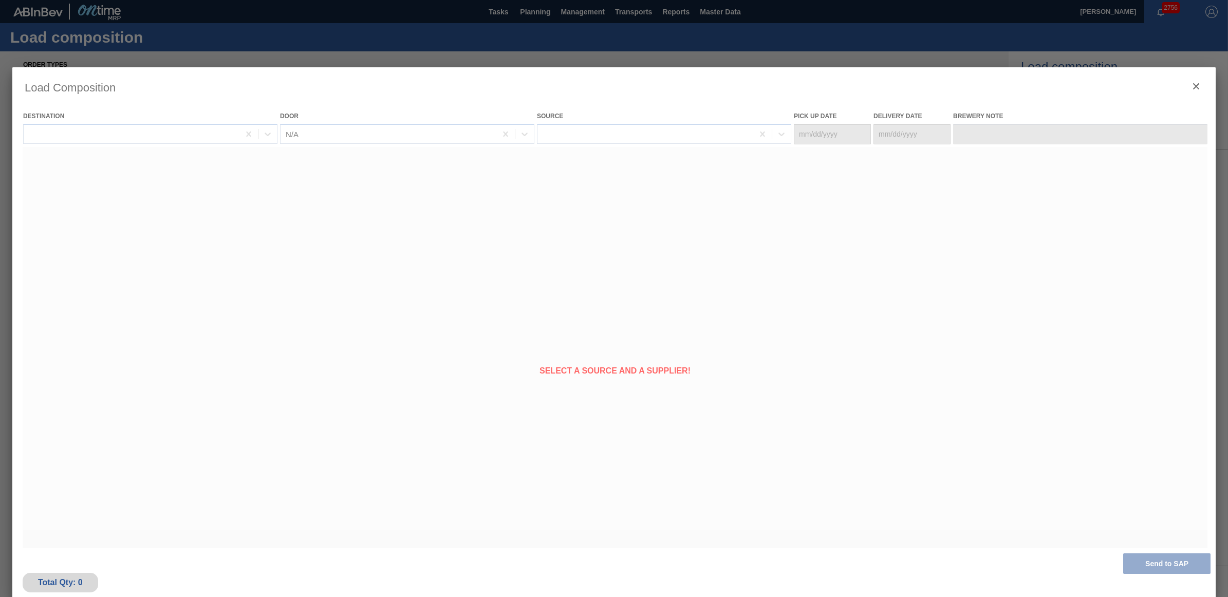
type Date "[DATE]"
